Goal: Task Accomplishment & Management: Manage account settings

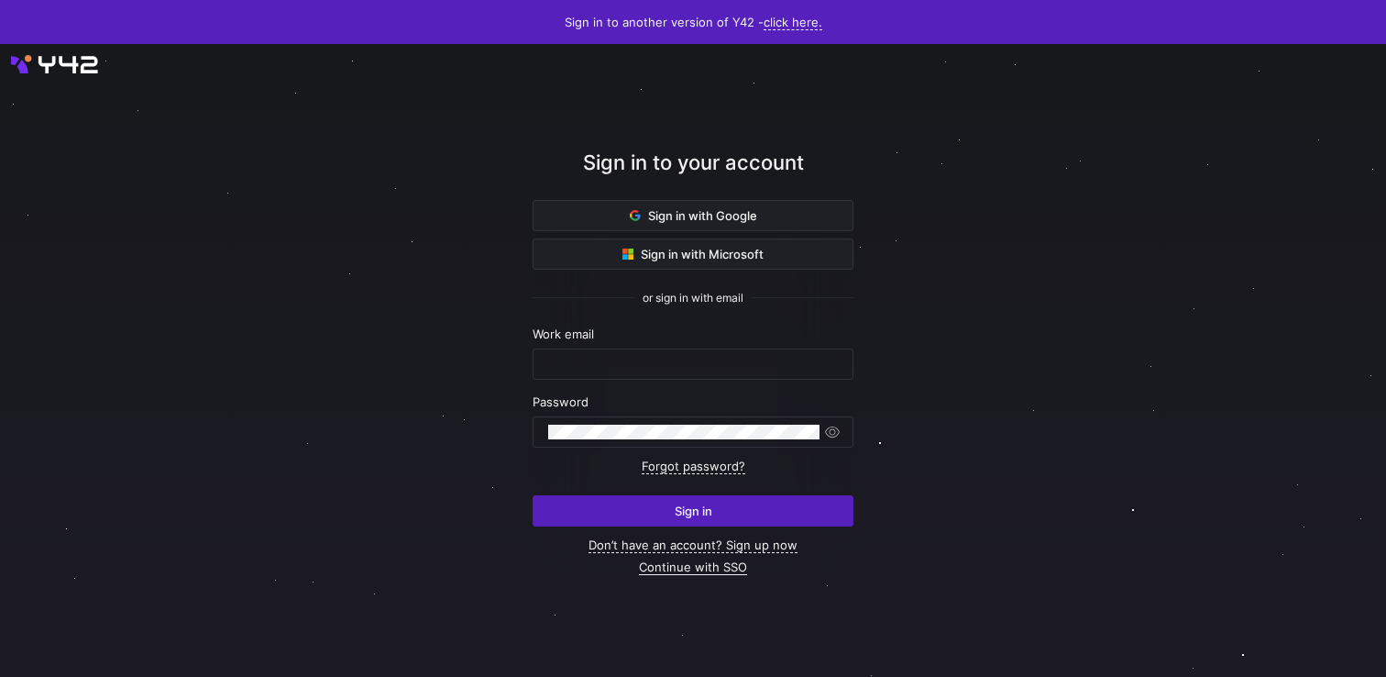
click at [691, 564] on link "Continue with SSO" at bounding box center [693, 567] width 108 height 16
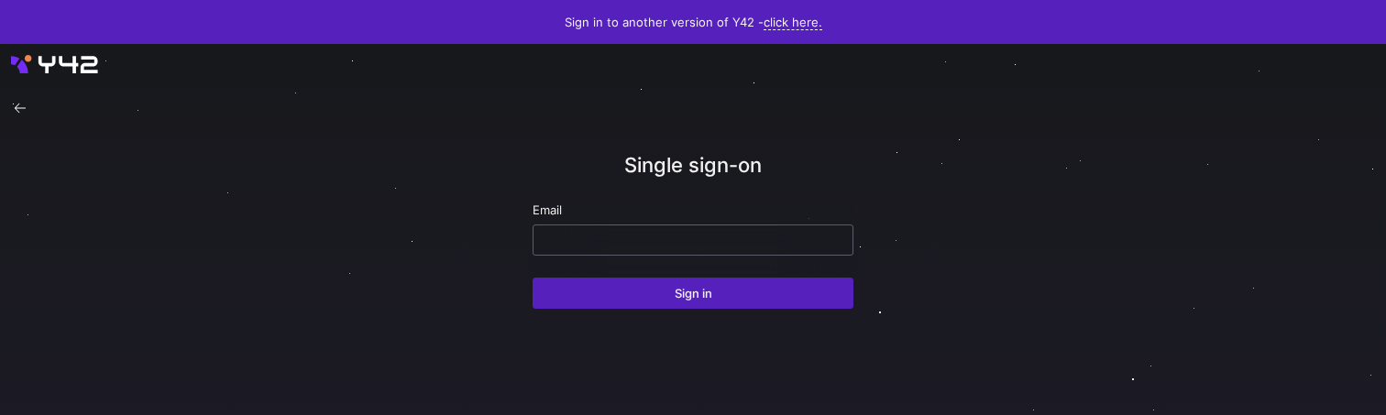
click at [633, 242] on input "email" at bounding box center [693, 240] width 290 height 15
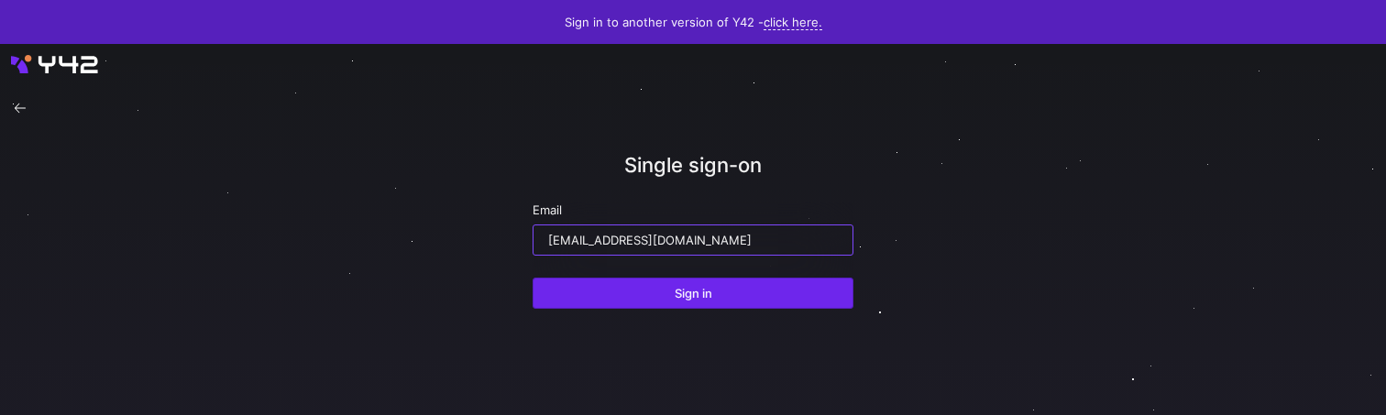
type input "ppatida2@cisco.com"
click at [644, 280] on span "submit" at bounding box center [693, 293] width 319 height 29
